Goal: Task Accomplishment & Management: Manage account settings

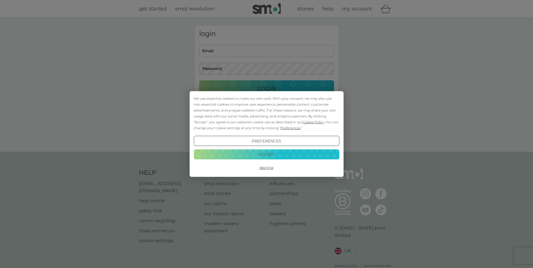
click at [270, 168] on button "Decline" at bounding box center [267, 168] width 146 height 10
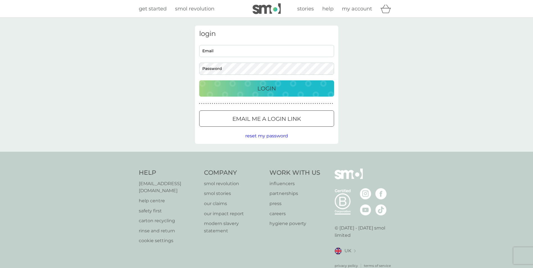
drag, startPoint x: 0, startPoint y: 0, endPoint x: 246, endPoint y: 52, distance: 251.5
click at [246, 52] on input "Email" at bounding box center [266, 51] width 135 height 12
type input "[EMAIL_ADDRESS][DOMAIN_NAME]"
click at [245, 93] on button "Login" at bounding box center [266, 88] width 135 height 16
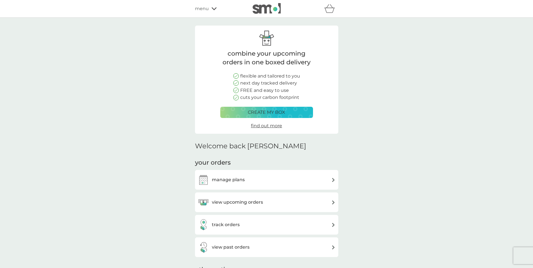
click at [217, 179] on h3 "manage plans" at bounding box center [228, 179] width 33 height 7
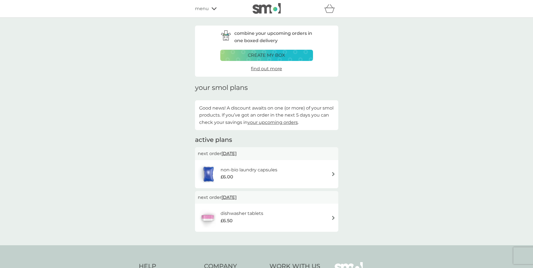
click at [227, 215] on h6 "dishwasher tablets" at bounding box center [242, 213] width 43 height 7
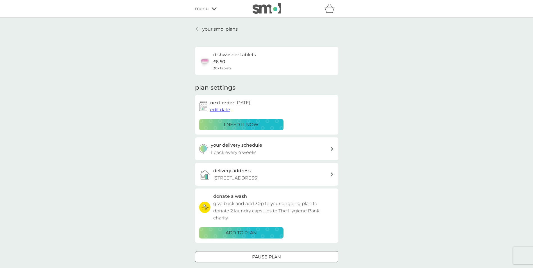
click at [219, 109] on span "edit date" at bounding box center [220, 109] width 20 height 5
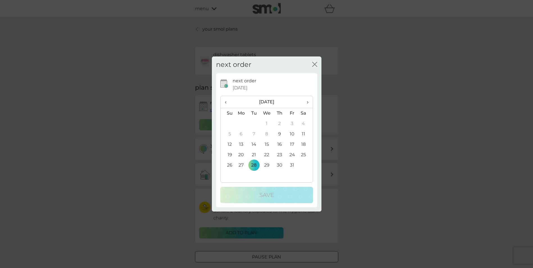
click at [310, 103] on th "›" at bounding box center [305, 102] width 14 height 12
click at [229, 174] on td "30" at bounding box center [228, 176] width 14 height 10
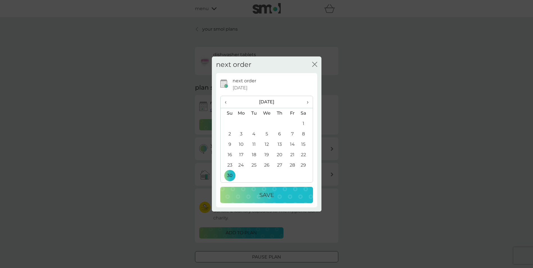
click at [246, 194] on div "Save" at bounding box center [266, 194] width 81 height 9
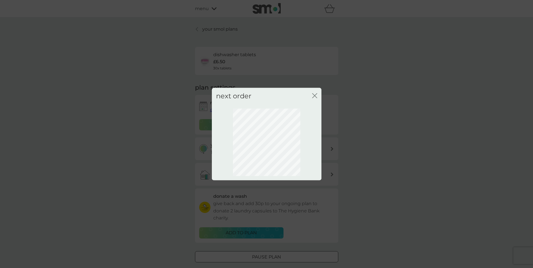
click at [313, 94] on icon "close" at bounding box center [313, 96] width 2 height 4
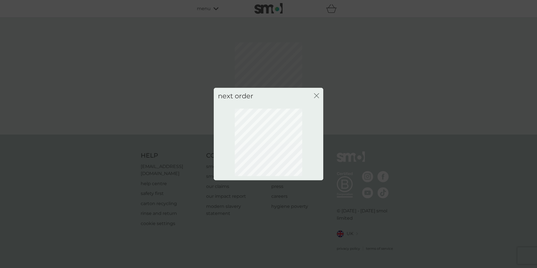
click at [318, 94] on icon "close" at bounding box center [316, 95] width 5 height 5
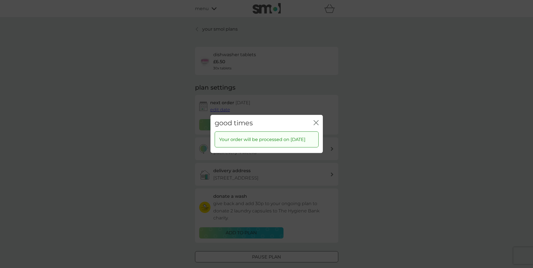
click at [316, 120] on icon "close" at bounding box center [316, 122] width 5 height 5
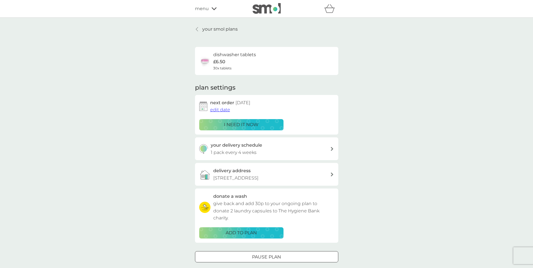
click at [217, 29] on p "your smol plans" at bounding box center [219, 29] width 35 height 7
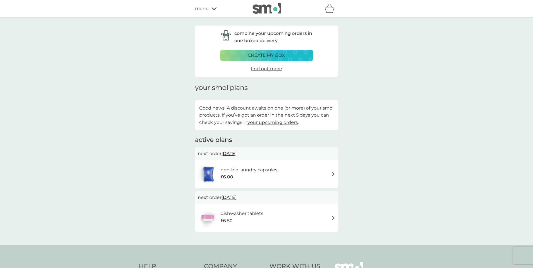
click at [206, 9] on span "menu" at bounding box center [202, 8] width 14 height 7
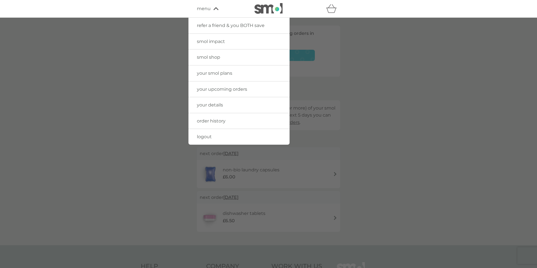
click at [213, 106] on span "your details" at bounding box center [210, 104] width 26 height 5
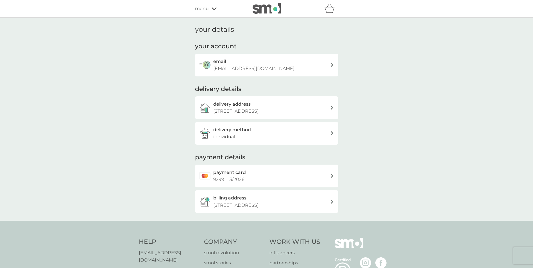
click at [234, 176] on p "9299 3 / 2026" at bounding box center [228, 179] width 31 height 7
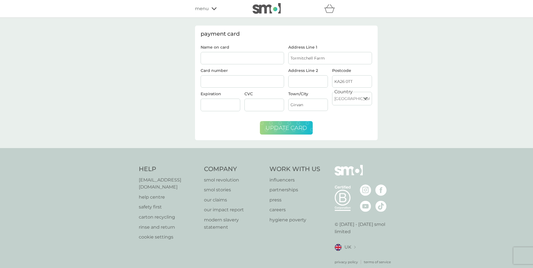
click at [290, 127] on span "update card" at bounding box center [286, 127] width 42 height 7
type input "[PERSON_NAME]"
click at [245, 84] on div at bounding box center [243, 81] width 84 height 13
click at [291, 130] on span "update card" at bounding box center [286, 127] width 42 height 7
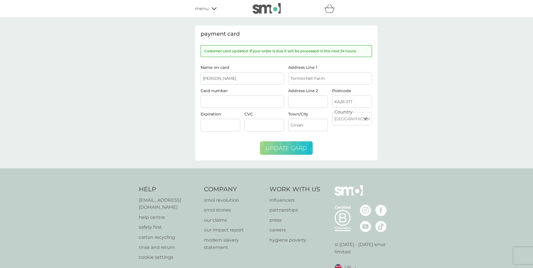
click at [205, 9] on span "menu" at bounding box center [202, 8] width 14 height 7
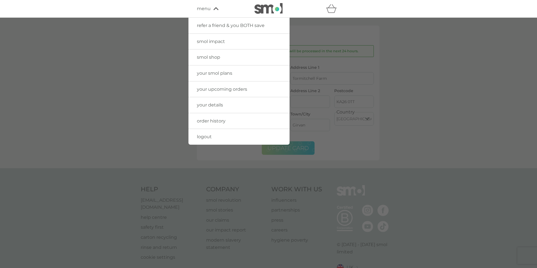
click at [203, 121] on span "order history" at bounding box center [211, 120] width 29 height 5
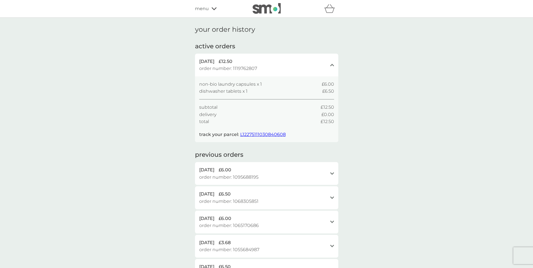
click at [208, 6] on div "menu" at bounding box center [219, 8] width 48 height 7
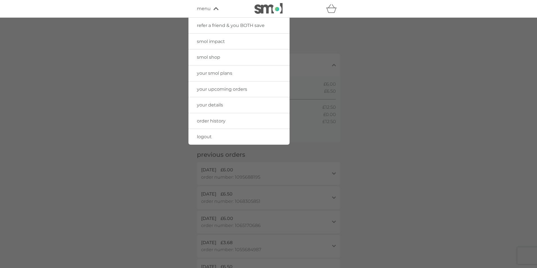
click at [202, 135] on span "logout" at bounding box center [204, 136] width 15 height 5
